Goal: Use online tool/utility

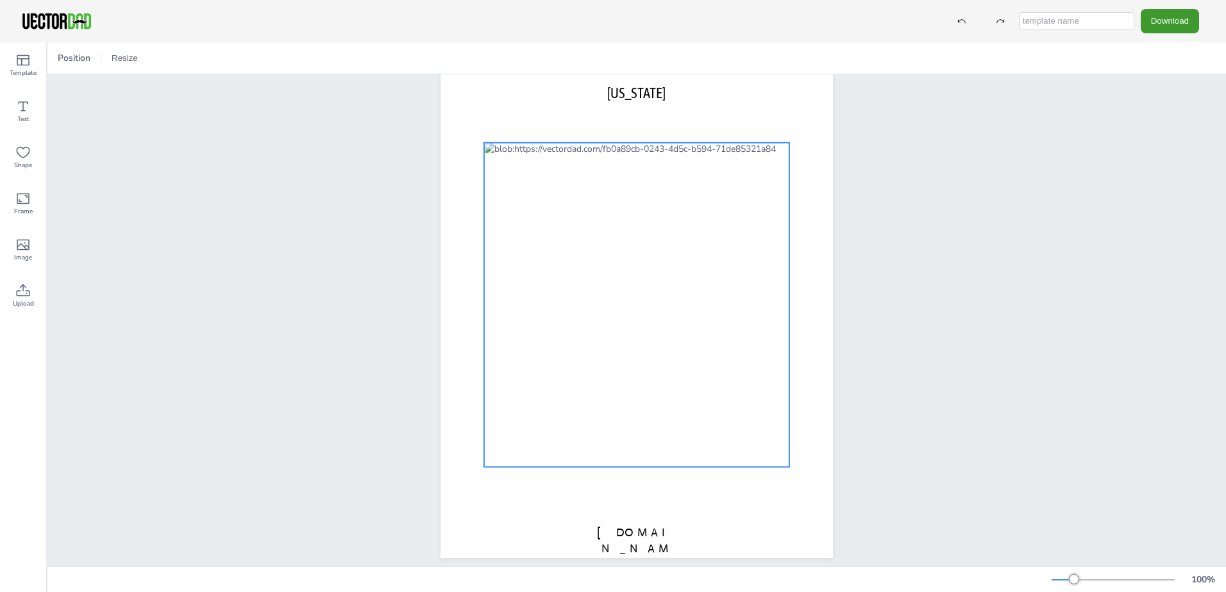
scroll to position [63, 0]
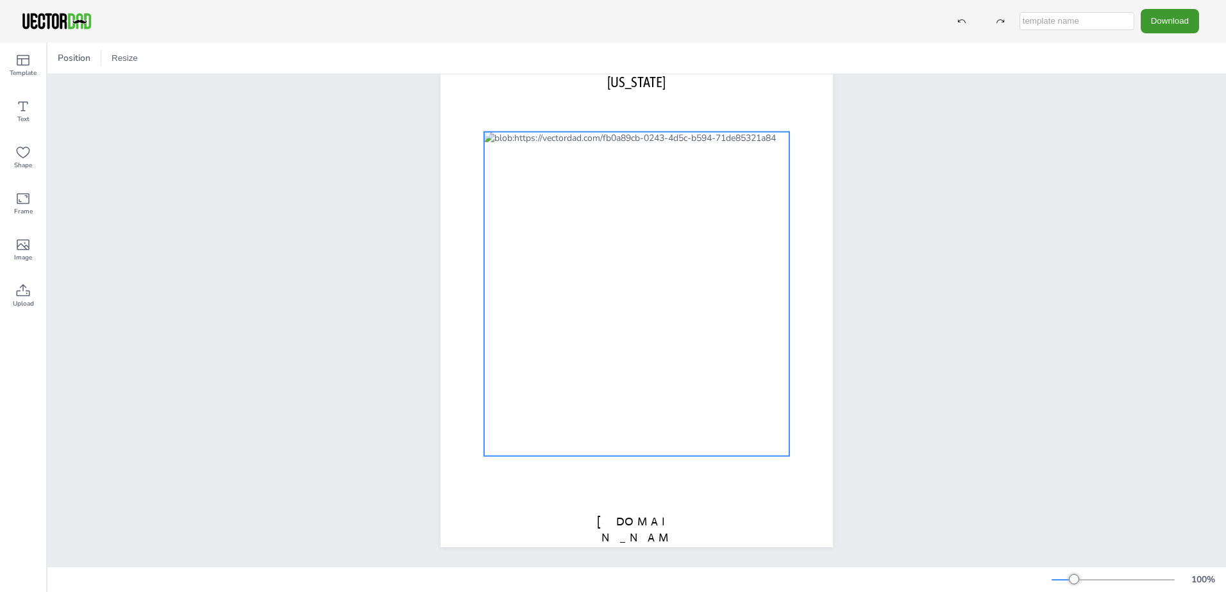
click at [660, 406] on div at bounding box center [636, 294] width 305 height 324
click at [644, 399] on div at bounding box center [636, 294] width 305 height 324
click at [16, 100] on icon at bounding box center [22, 106] width 15 height 15
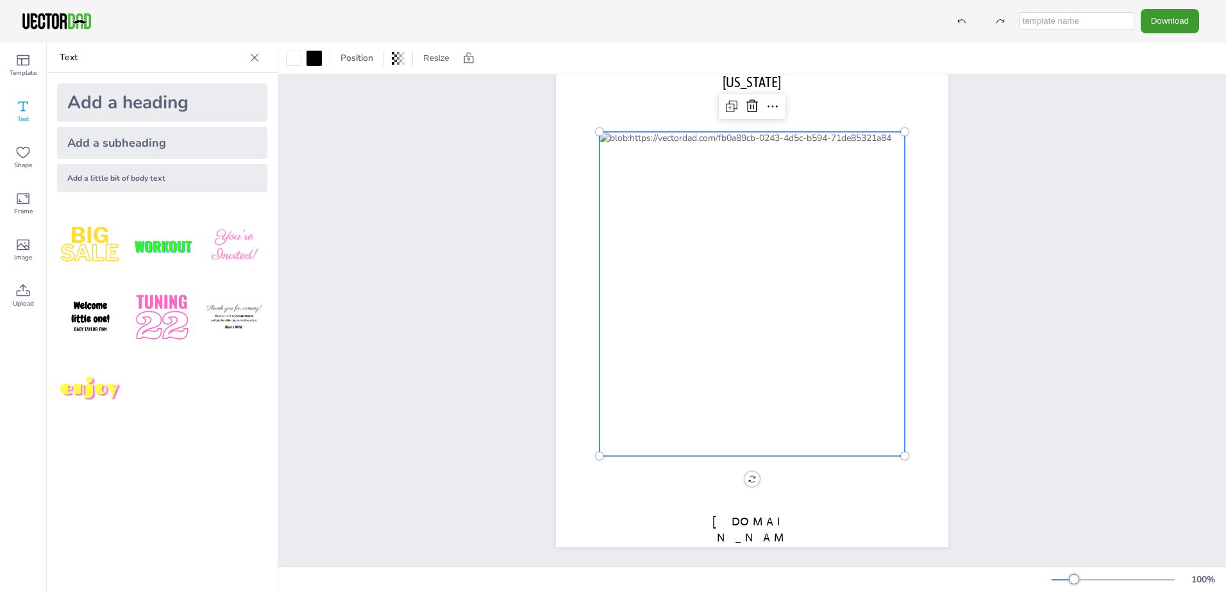
click at [764, 401] on div at bounding box center [751, 294] width 305 height 324
click at [785, 285] on div at bounding box center [751, 294] width 305 height 324
click at [765, 99] on icon at bounding box center [772, 106] width 15 height 15
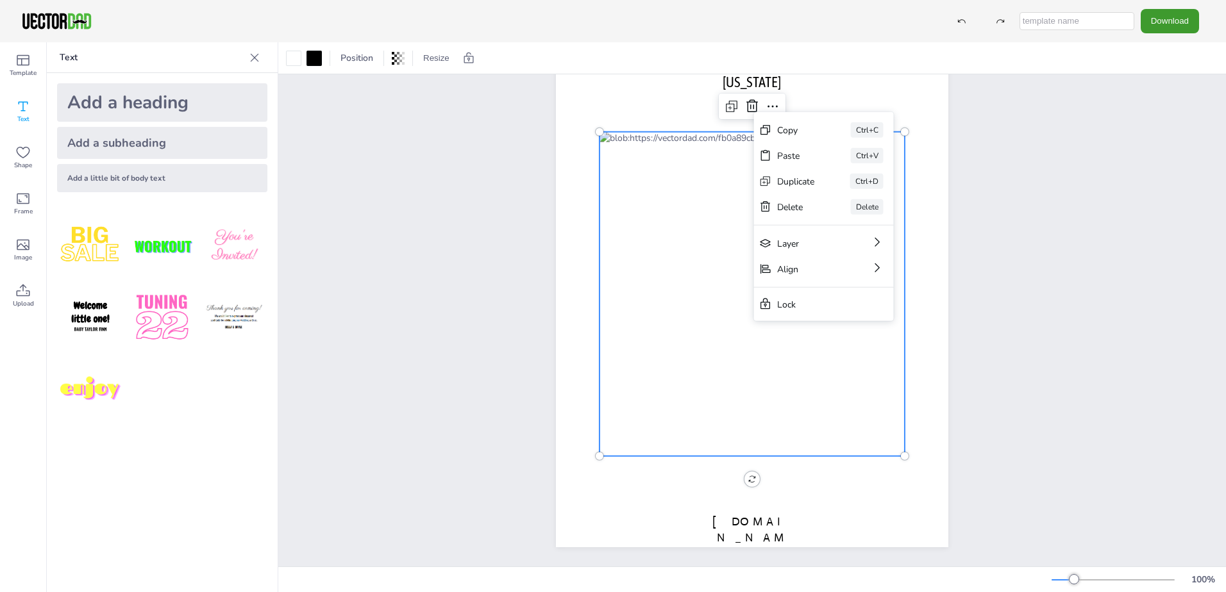
click at [784, 437] on div at bounding box center [751, 294] width 305 height 324
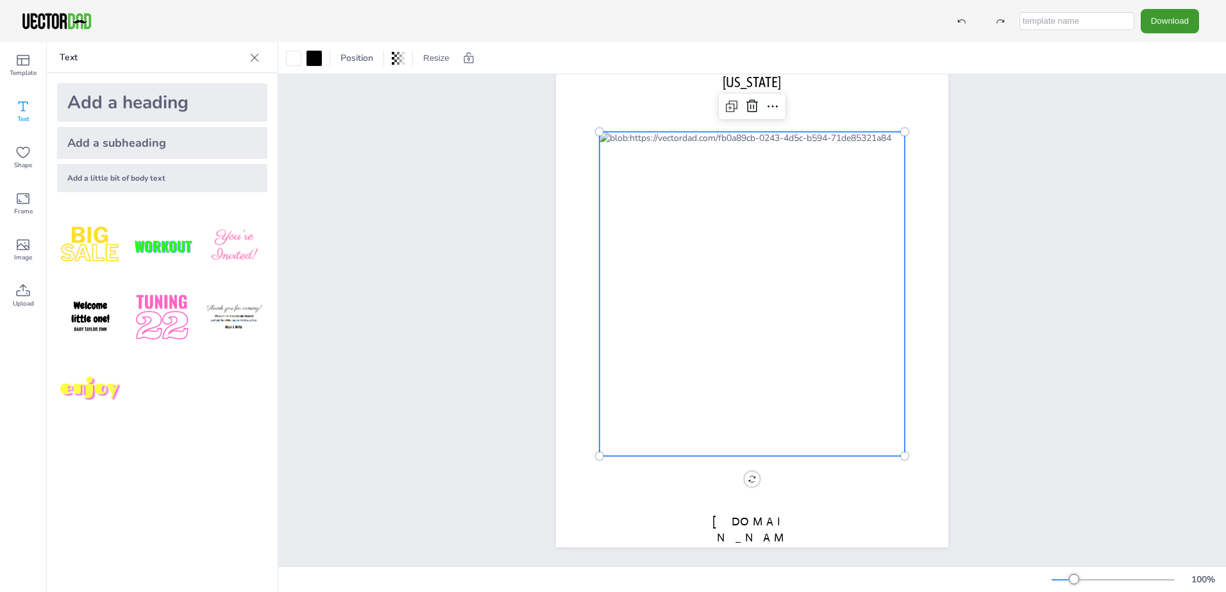
click at [784, 437] on div at bounding box center [751, 294] width 305 height 324
click at [777, 411] on div at bounding box center [751, 294] width 305 height 324
